Goal: Check status: Check status

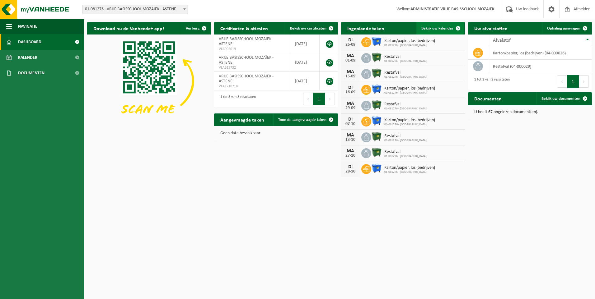
click at [438, 29] on span "Bekijk uw kalender" at bounding box center [437, 28] width 32 height 4
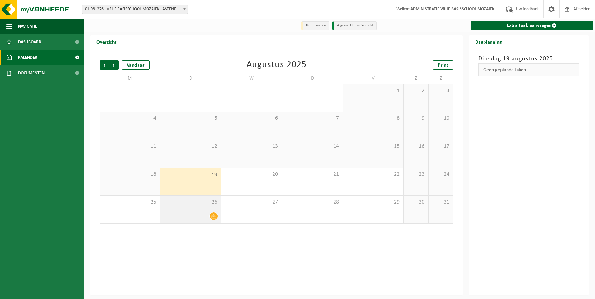
click at [197, 216] on div at bounding box center [190, 216] width 54 height 8
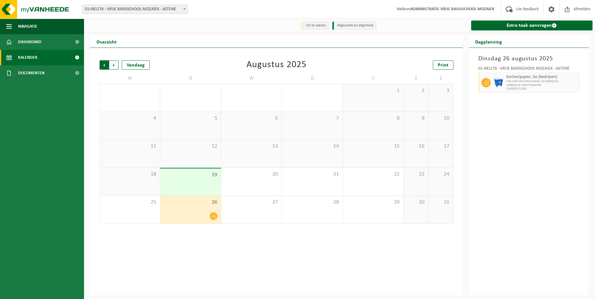
click at [113, 66] on span "Volgende" at bounding box center [113, 64] width 9 height 9
